Goal: Find contact information: Find contact information

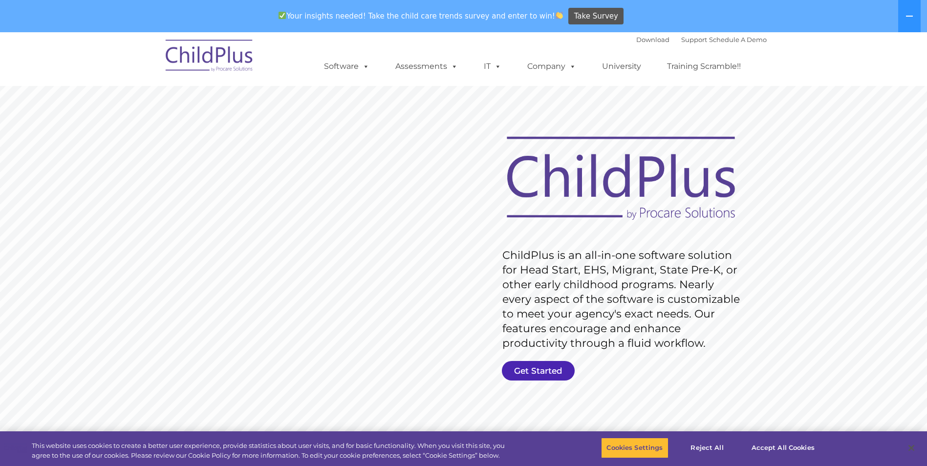
click at [526, 366] on link "Get Started" at bounding box center [538, 371] width 73 height 20
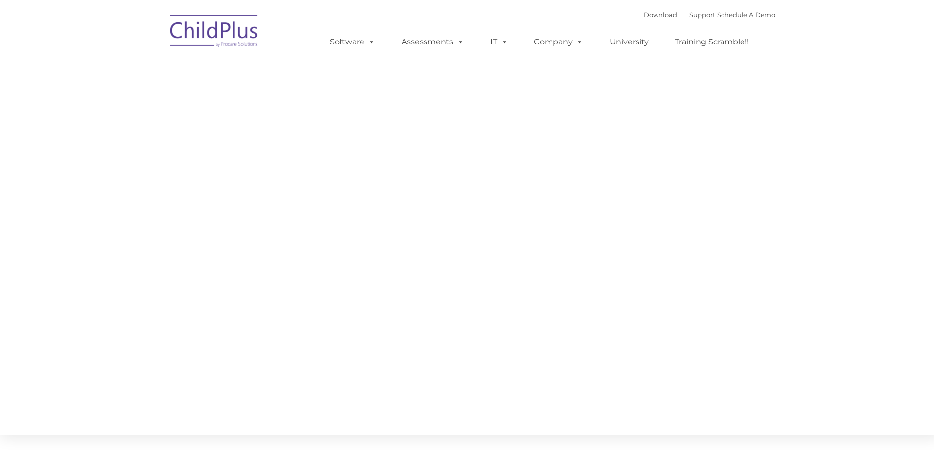
type input ""
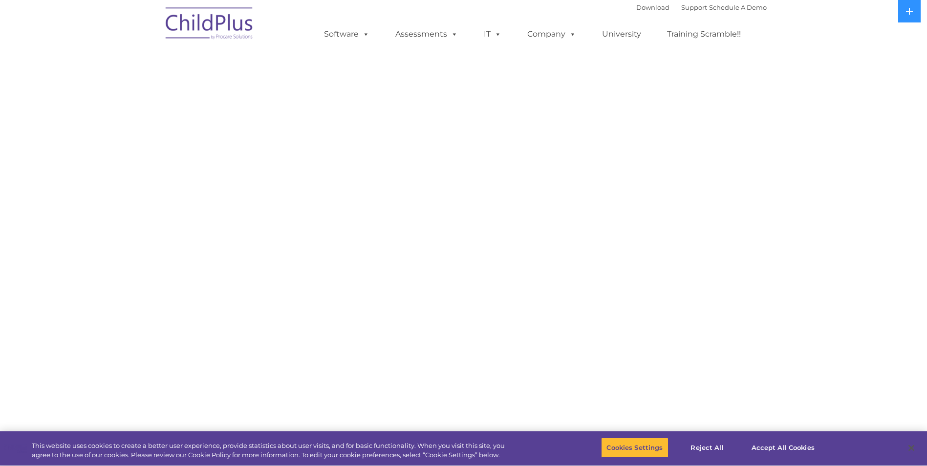
select select "MEDIUM"
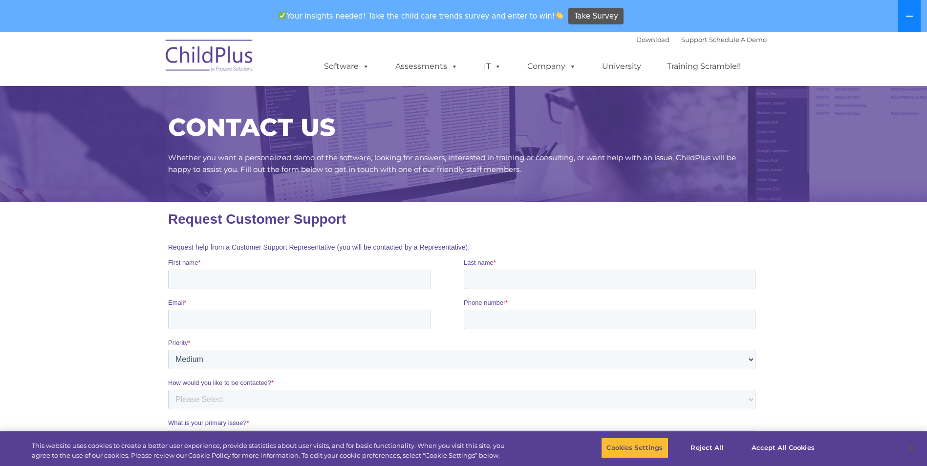
click at [911, 19] on icon at bounding box center [909, 16] width 8 height 8
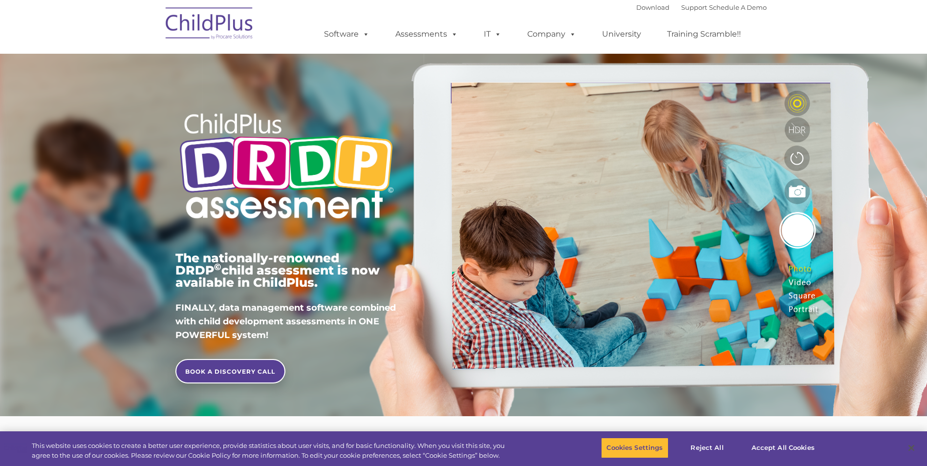
type input ""
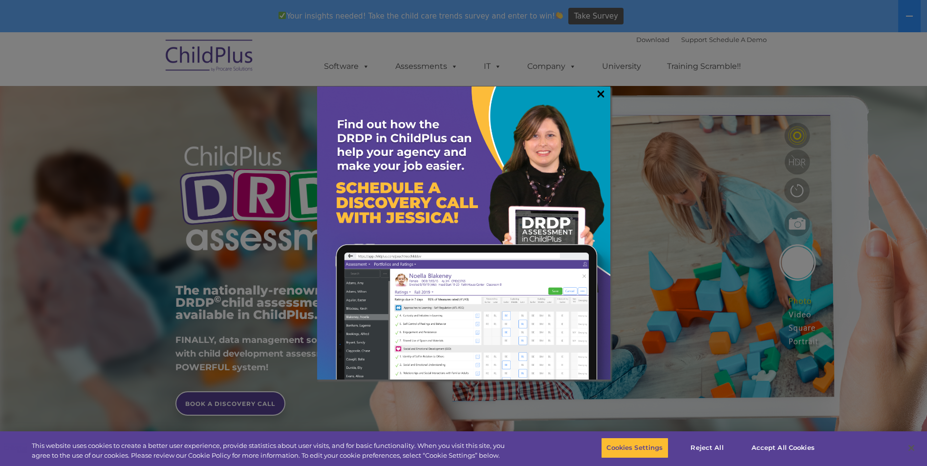
click at [599, 97] on link "×" at bounding box center [600, 94] width 11 height 10
